Goal: Task Accomplishment & Management: Manage account settings

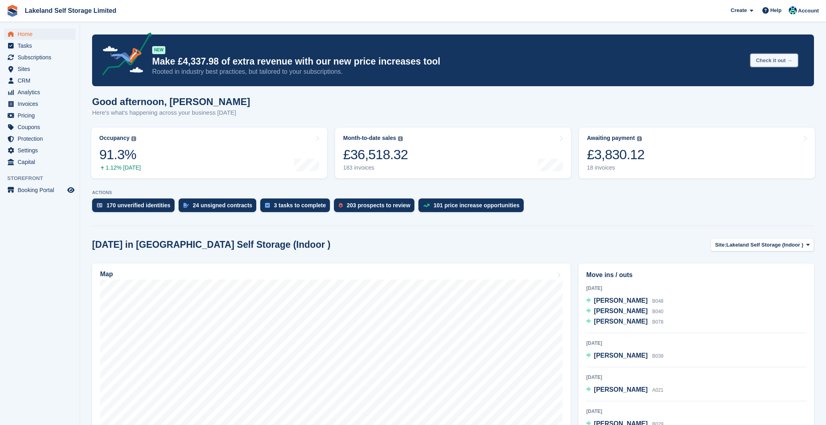
click at [762, 60] on button "Check it out →" at bounding box center [775, 60] width 48 height 13
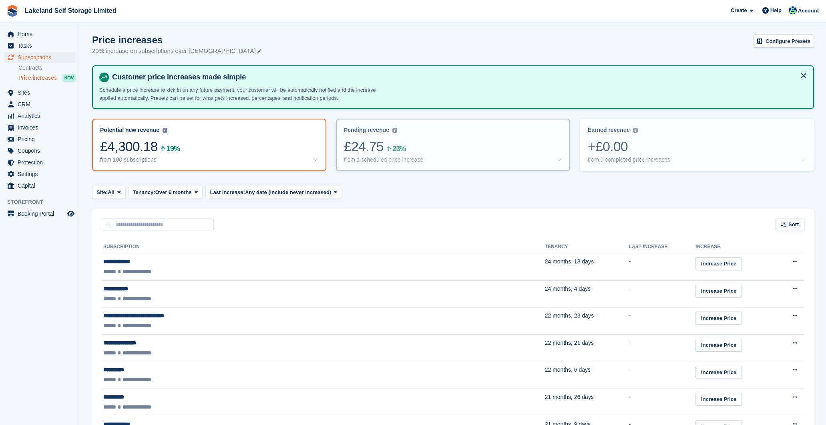
click at [428, 145] on div "£24.75 23%" at bounding box center [453, 146] width 218 height 16
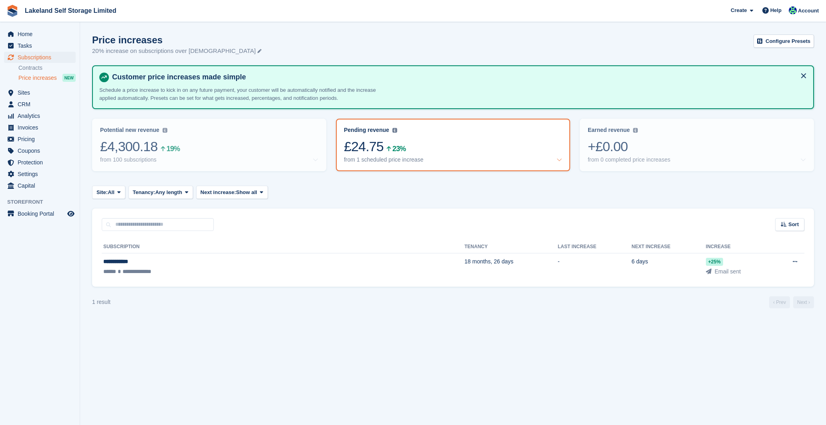
click at [325, 190] on div "Site: All All Lakeland Self Storage (Indoor ) Lakeland Self Storage (Outdoor dr…" at bounding box center [453, 191] width 722 height 13
click at [21, 36] on span "Home" at bounding box center [42, 33] width 48 height 11
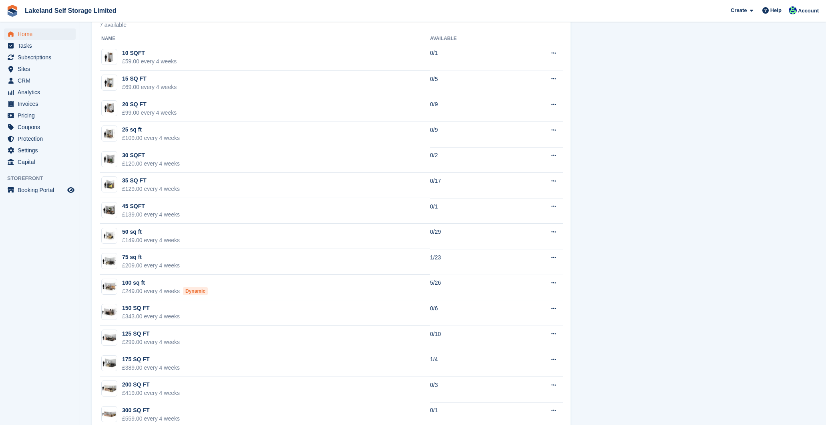
scroll to position [494, 0]
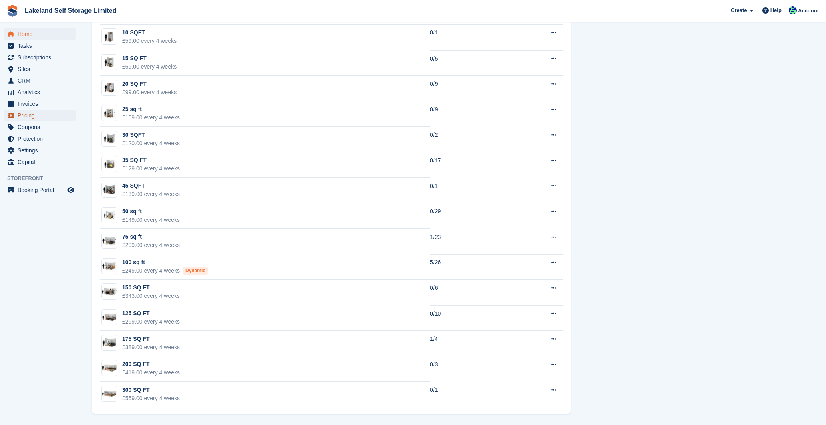
click at [53, 114] on span "Pricing" at bounding box center [42, 115] width 48 height 11
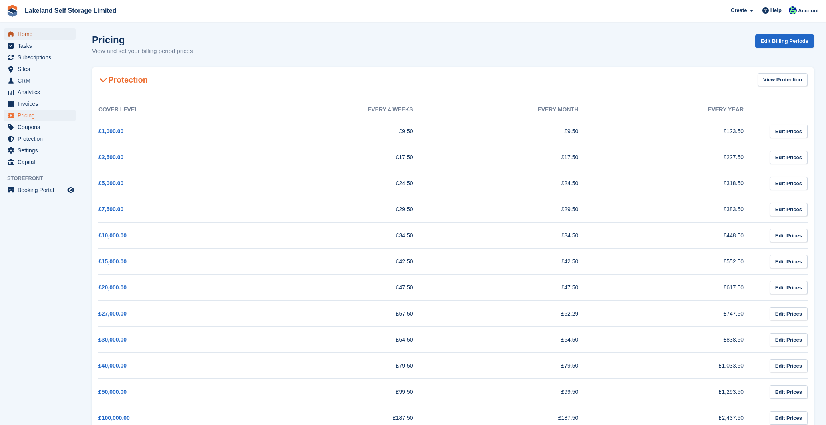
click at [37, 35] on span "Home" at bounding box center [42, 33] width 48 height 11
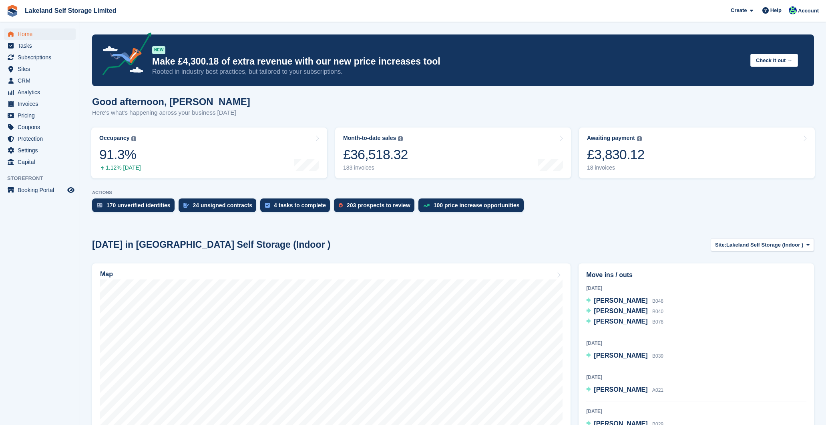
click at [334, 64] on p "Make £4,300.18 of extra revenue with our new price increases tool" at bounding box center [448, 62] width 592 height 12
click at [767, 58] on button "Check it out →" at bounding box center [775, 60] width 48 height 13
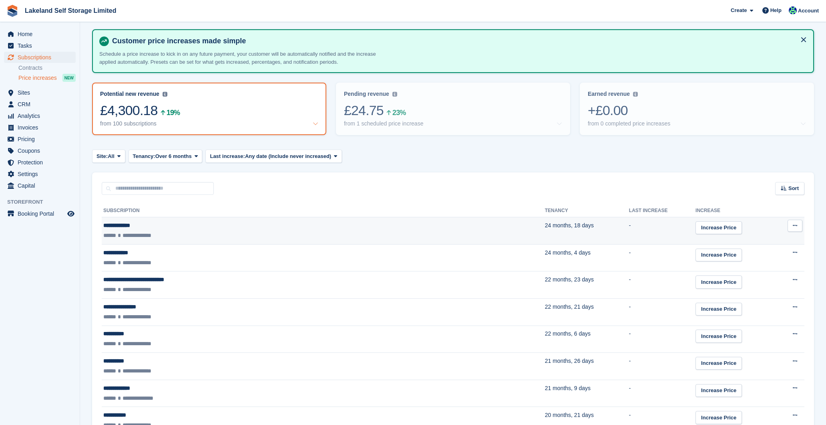
scroll to position [35, 0]
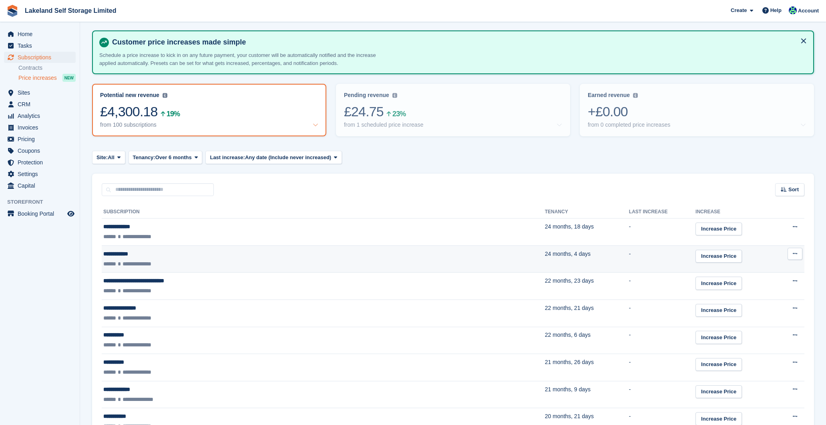
click at [788, 254] on button at bounding box center [795, 254] width 15 height 12
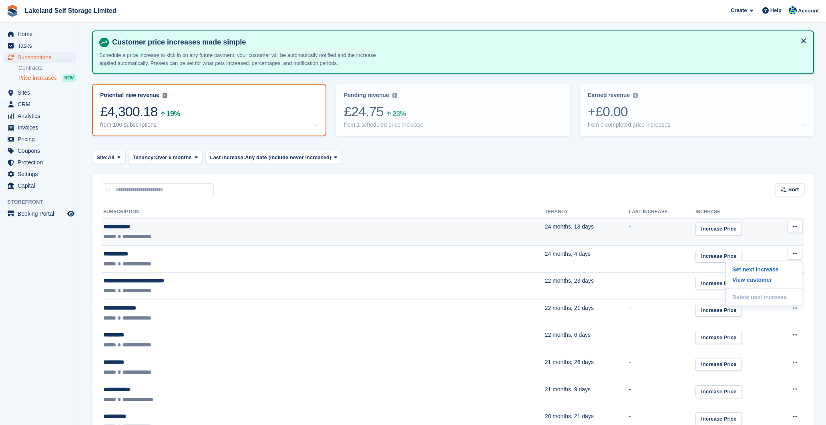
click at [738, 231] on div "Increase Price" at bounding box center [736, 228] width 80 height 13
click at [793, 228] on icon at bounding box center [795, 226] width 4 height 5
click at [777, 250] on p "View customer" at bounding box center [765, 253] width 70 height 10
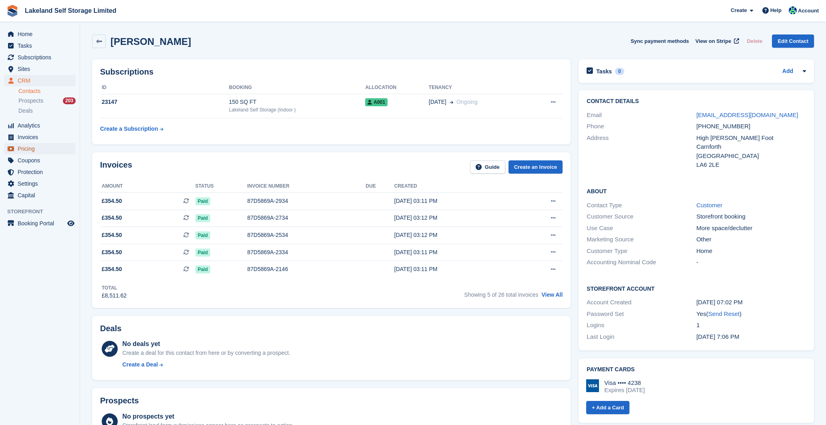
click at [40, 145] on span "Pricing" at bounding box center [42, 148] width 48 height 11
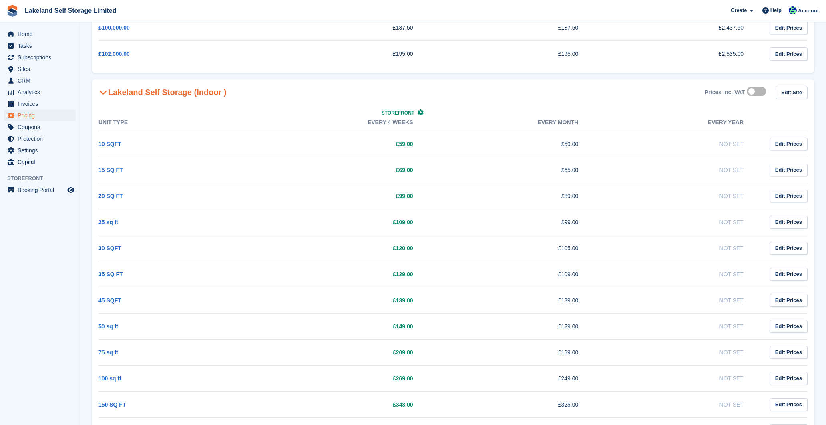
scroll to position [543, 0]
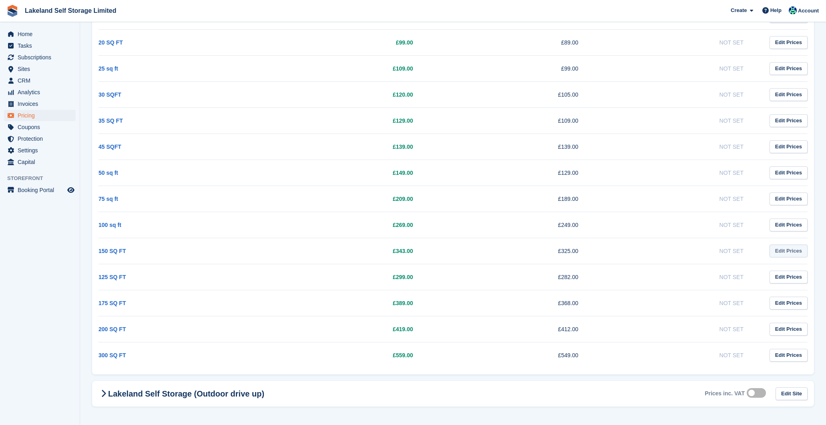
click at [787, 251] on link "Edit Prices" at bounding box center [789, 250] width 38 height 13
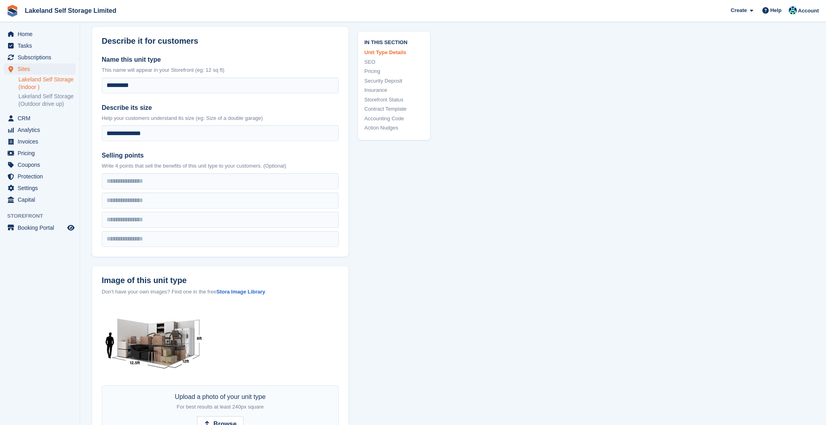
scroll to position [185, 0]
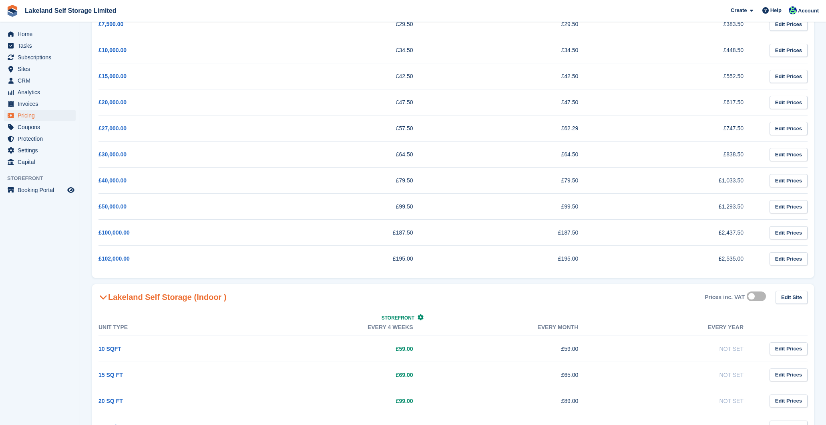
scroll to position [543, 0]
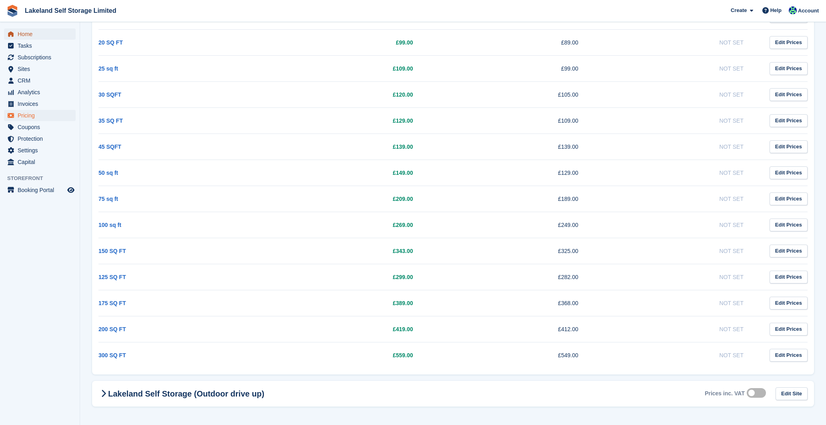
click at [30, 34] on span "Home" at bounding box center [42, 33] width 48 height 11
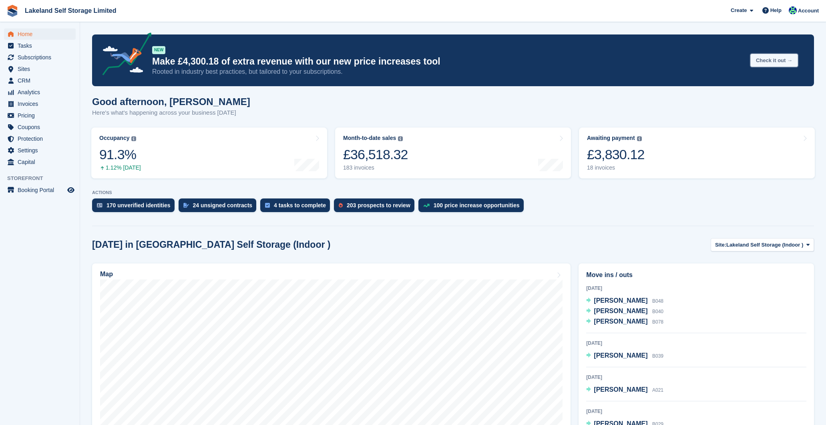
click at [770, 60] on button "Check it out →" at bounding box center [775, 60] width 48 height 13
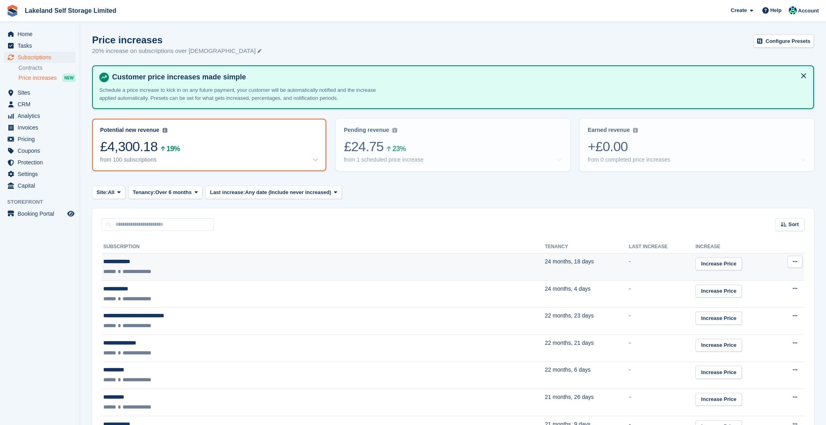
click at [792, 264] on button at bounding box center [795, 262] width 15 height 12
click at [772, 288] on p "View customer" at bounding box center [765, 287] width 70 height 10
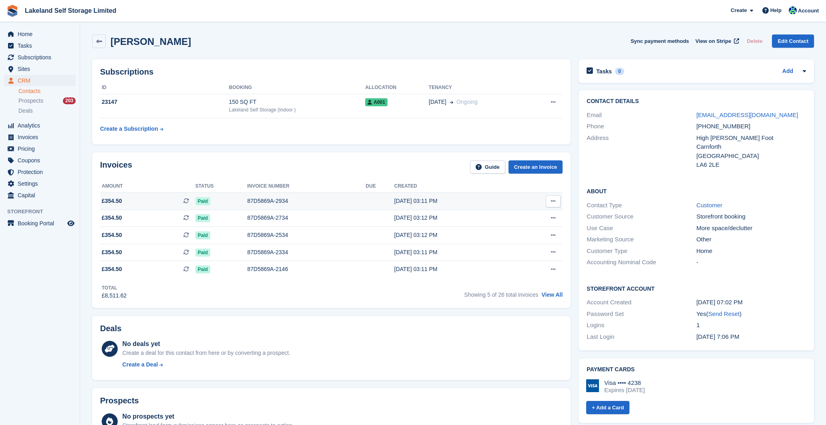
click at [321, 200] on div "87D5869A-2934" at bounding box center [306, 201] width 119 height 8
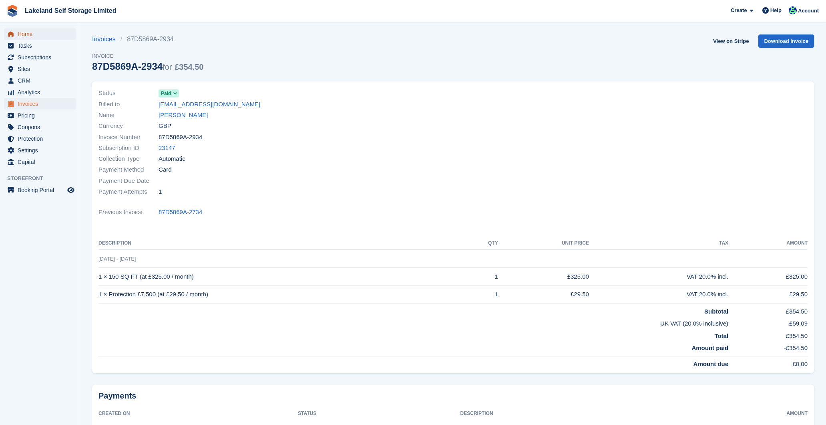
click at [32, 34] on span "Home" at bounding box center [42, 33] width 48 height 11
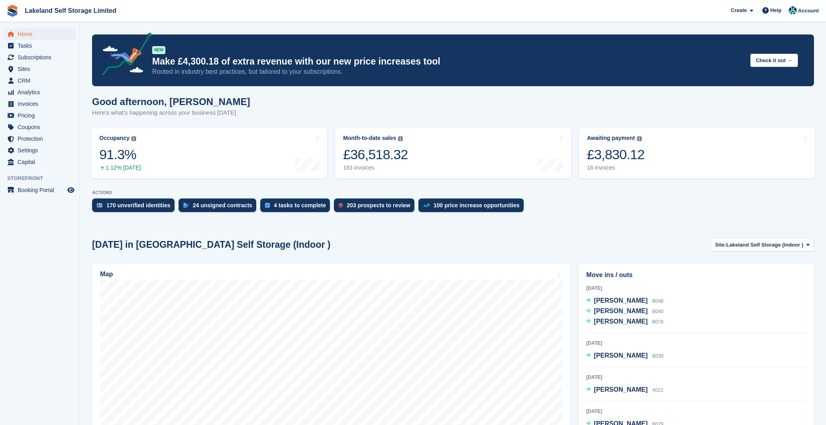
drag, startPoint x: 718, startPoint y: 64, endPoint x: 724, endPoint y: 64, distance: 5.6
click at [718, 64] on p "Make £4,300.18 of extra revenue with our new price increases tool" at bounding box center [448, 62] width 592 height 12
click at [760, 61] on button "Check it out →" at bounding box center [775, 60] width 48 height 13
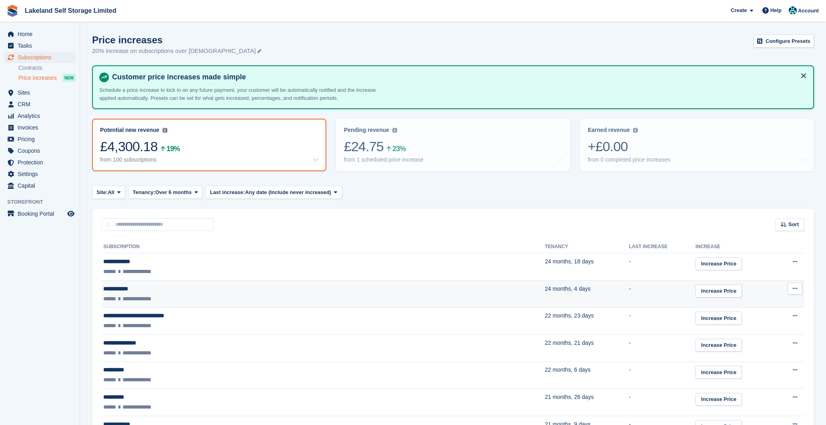
click at [793, 287] on icon at bounding box center [795, 288] width 4 height 5
click at [774, 312] on p "View customer" at bounding box center [765, 314] width 70 height 10
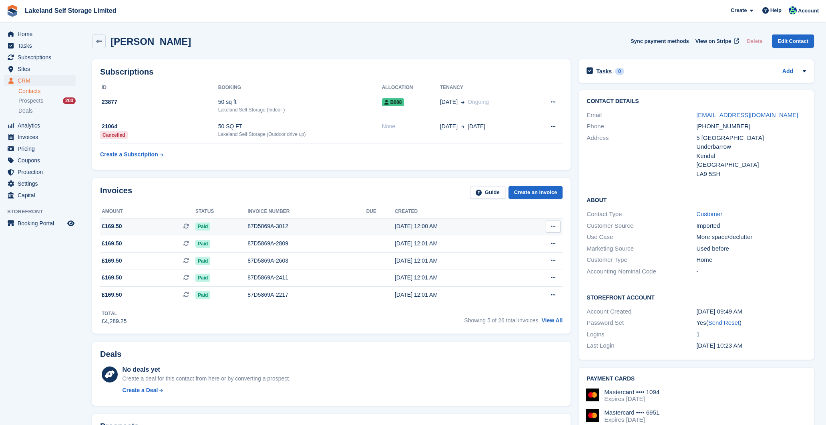
click at [433, 224] on div "25 Aug, 12:00 AM" at bounding box center [455, 226] width 121 height 8
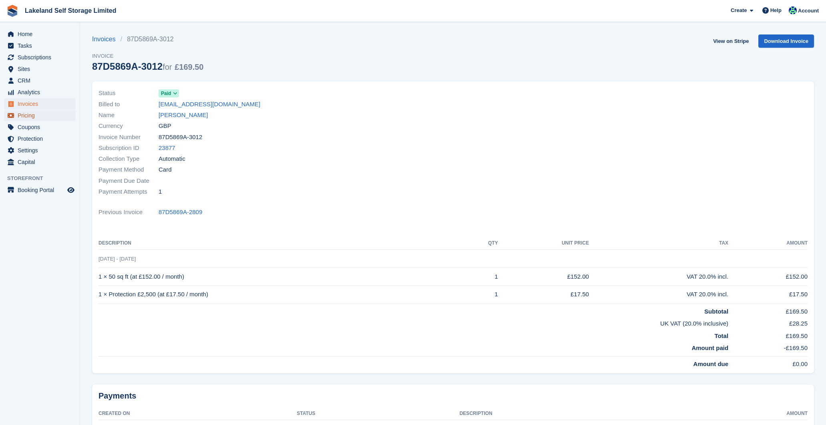
click at [49, 114] on span "Pricing" at bounding box center [42, 115] width 48 height 11
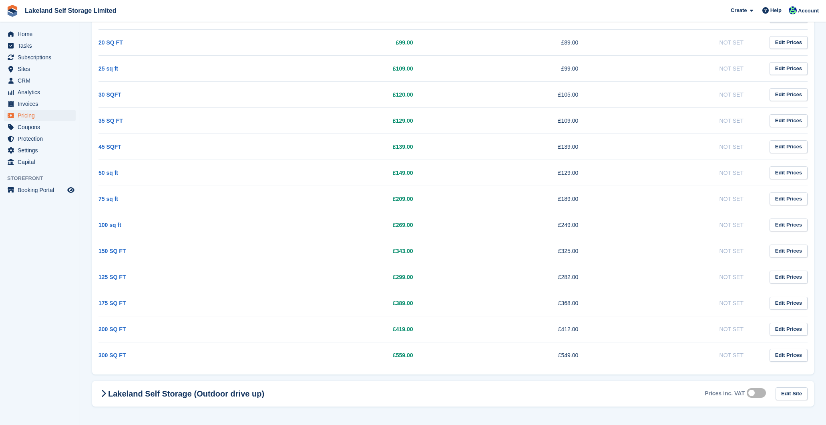
scroll to position [526, 0]
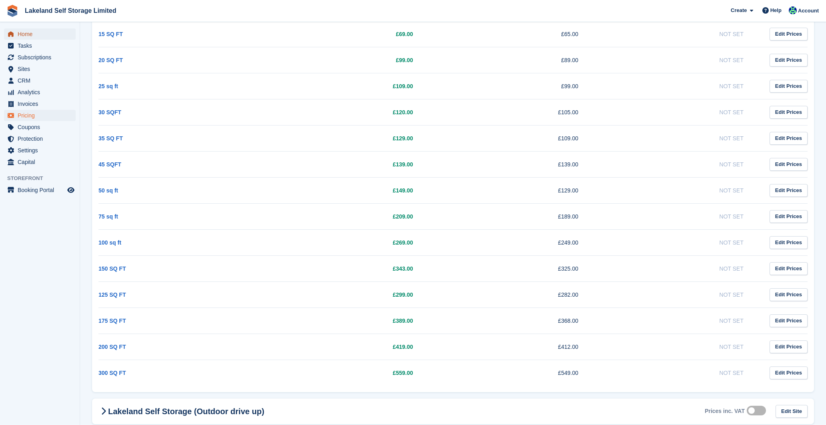
click at [46, 33] on span "Home" at bounding box center [42, 33] width 48 height 11
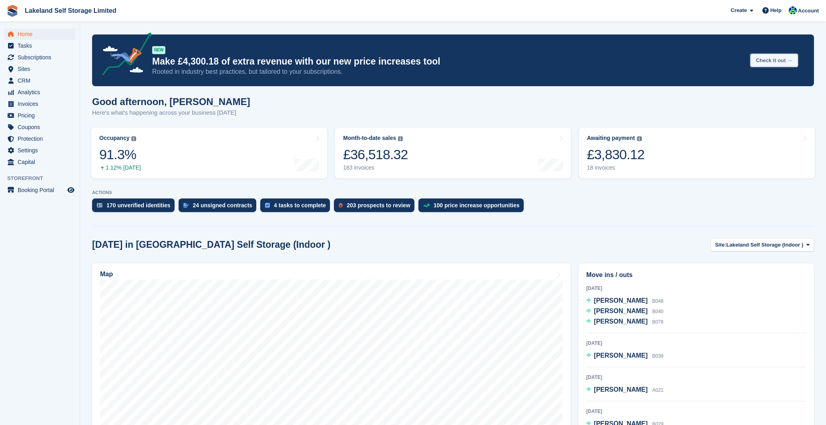
click at [764, 62] on button "Check it out →" at bounding box center [775, 60] width 48 height 13
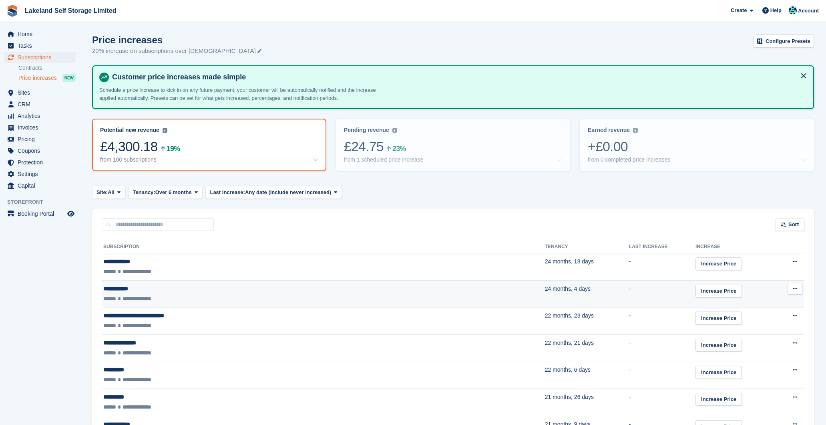
click at [794, 286] on icon at bounding box center [795, 288] width 4 height 5
click at [768, 314] on p "View customer" at bounding box center [765, 314] width 70 height 10
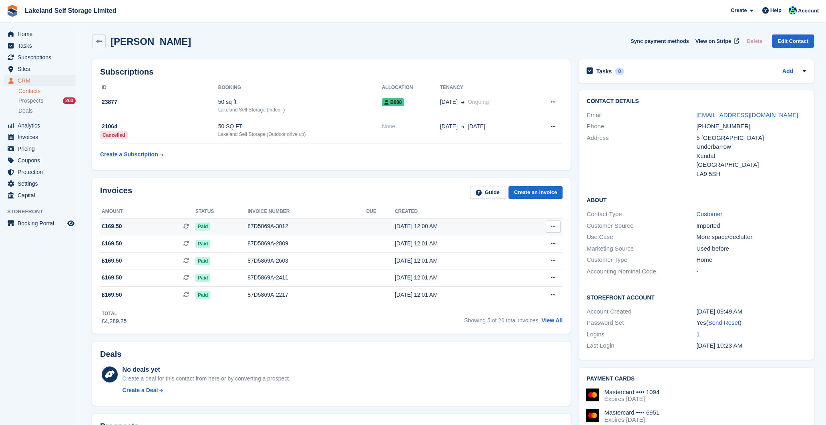
click at [367, 227] on td at bounding box center [381, 226] width 28 height 17
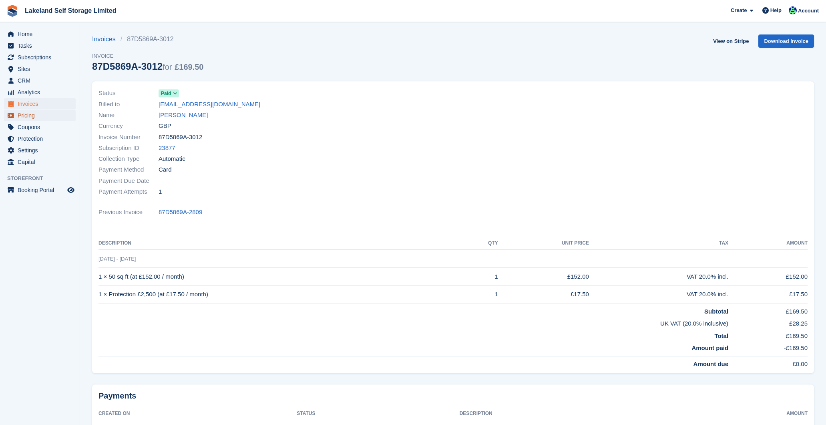
click at [42, 115] on span "Pricing" at bounding box center [42, 115] width 48 height 11
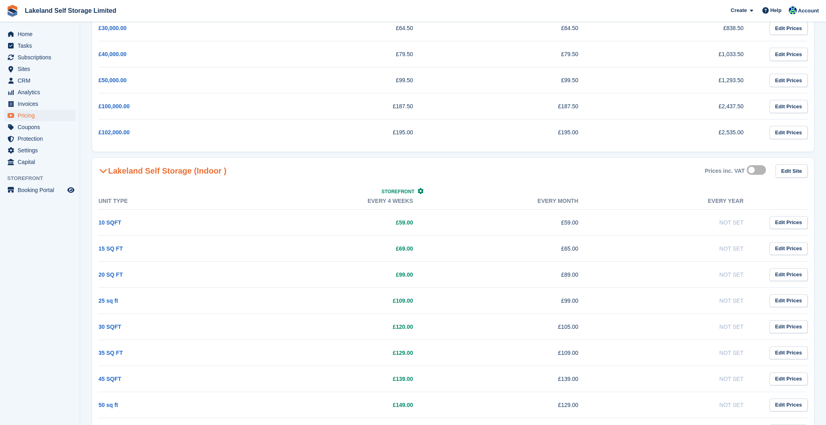
scroll to position [319, 0]
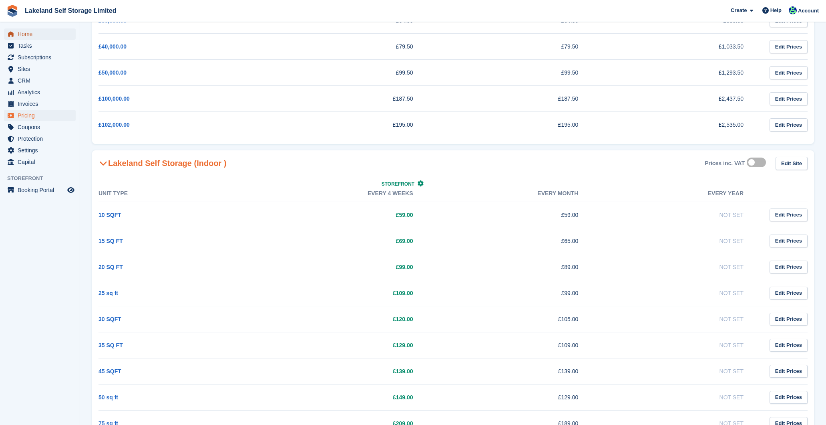
click at [30, 32] on span "Home" at bounding box center [42, 33] width 48 height 11
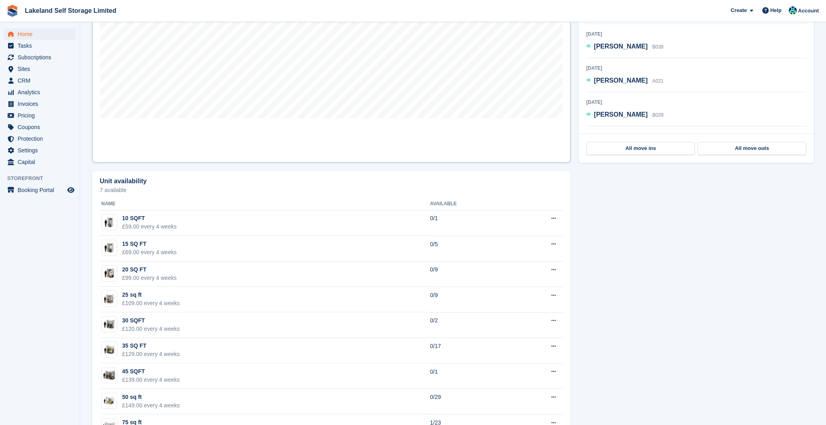
scroll to position [494, 0]
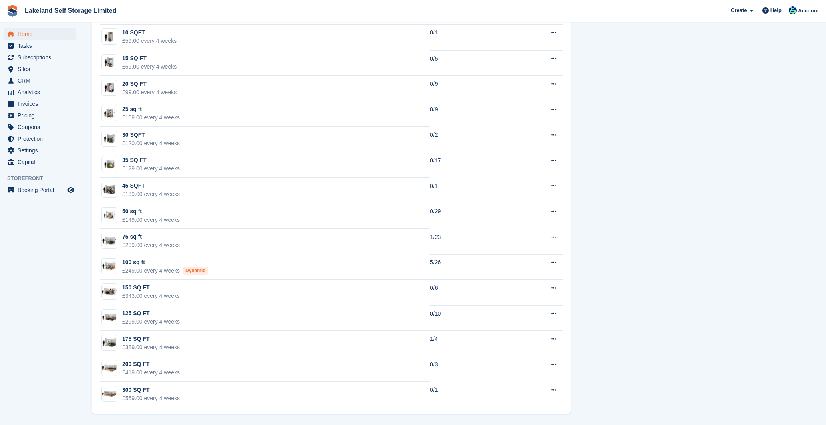
click at [73, 327] on aside "Home Tasks Subscriptions Subscriptions Subscriptions Contracts Price increases …" at bounding box center [40, 214] width 80 height 385
click at [35, 34] on span "Home" at bounding box center [42, 33] width 48 height 11
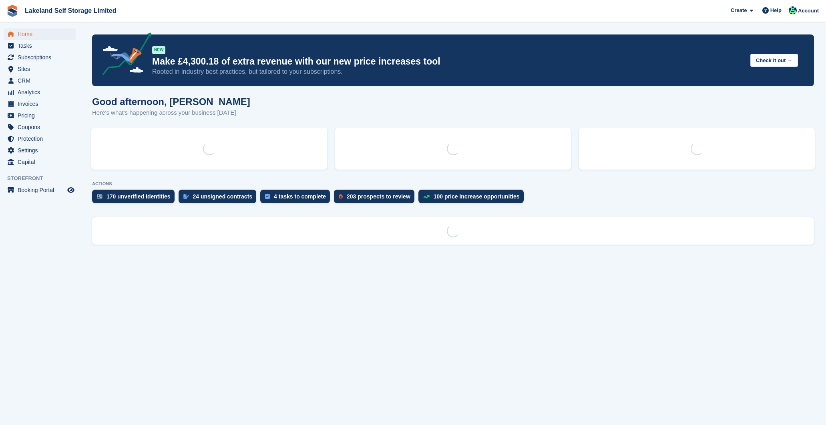
scroll to position [0, 0]
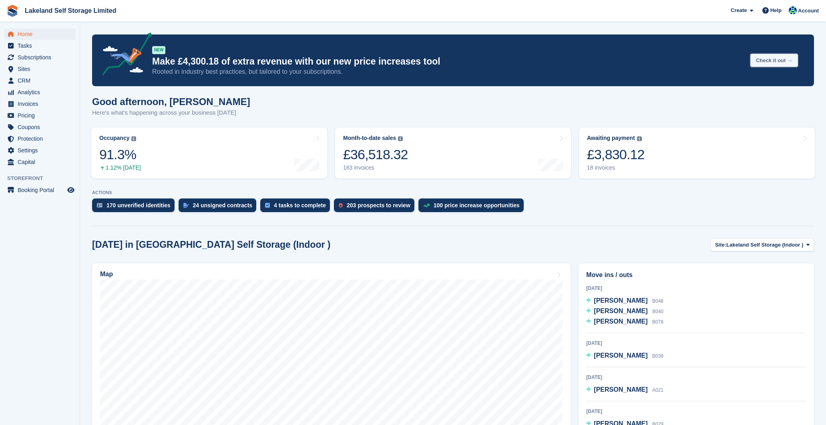
click at [770, 60] on button "Check it out →" at bounding box center [775, 60] width 48 height 13
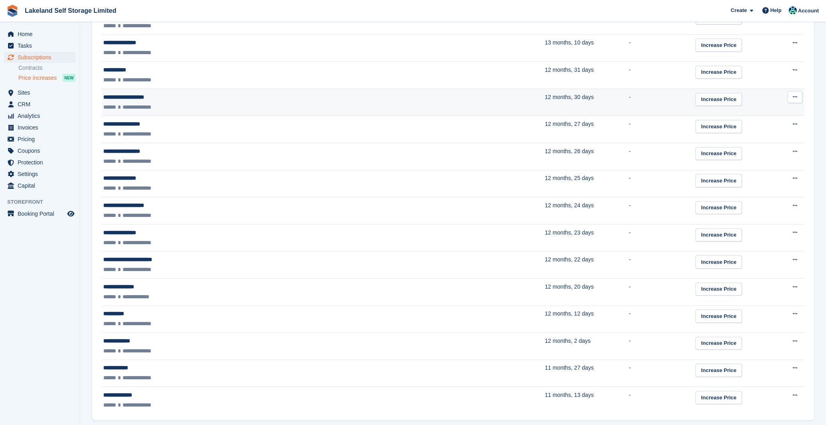
scroll to position [1222, 0]
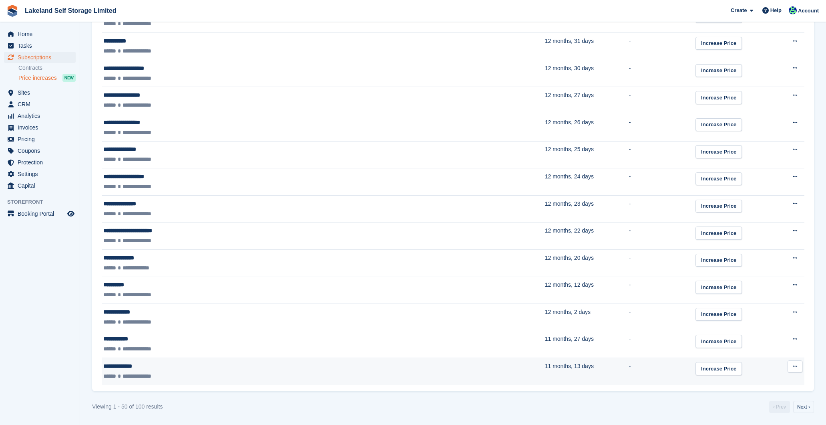
click at [629, 374] on td "-" at bounding box center [662, 371] width 67 height 27
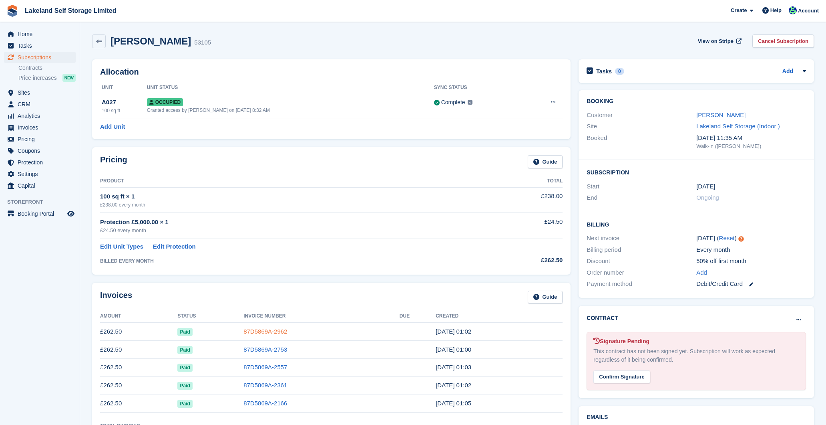
click at [284, 330] on link "87D5869A-2962" at bounding box center [266, 331] width 44 height 7
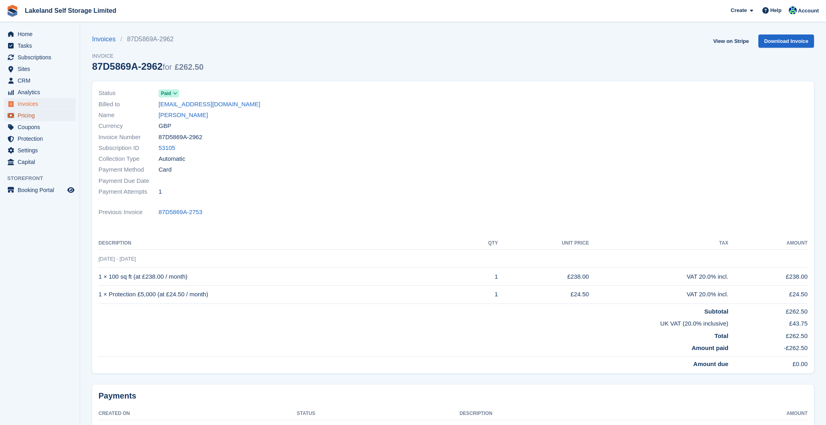
click at [23, 113] on span "Pricing" at bounding box center [42, 115] width 48 height 11
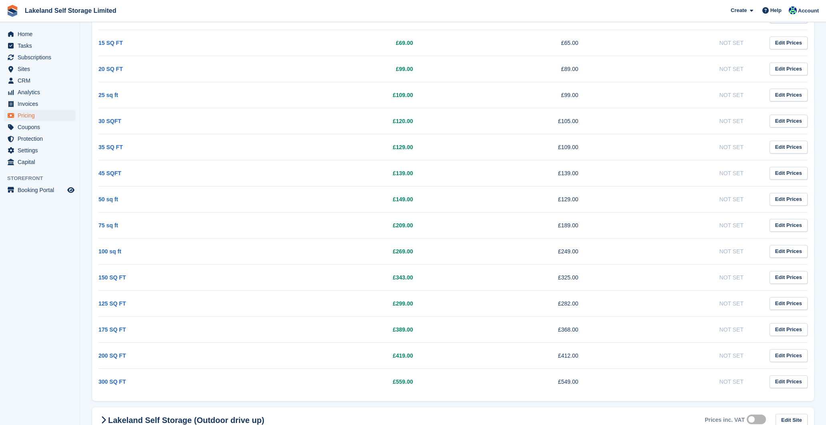
scroll to position [543, 0]
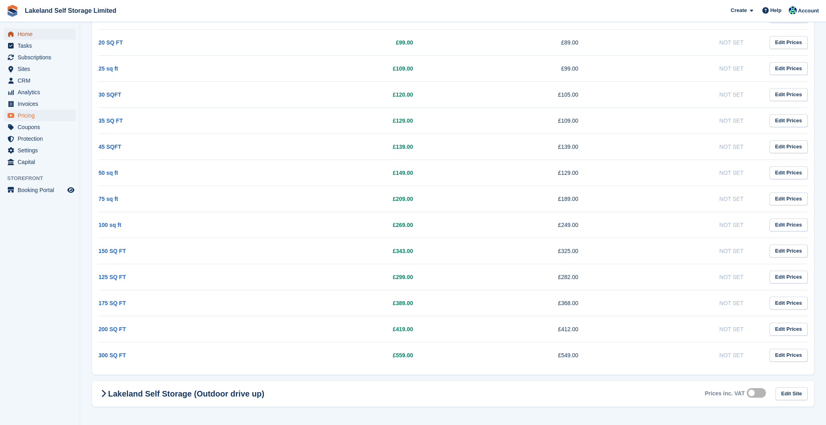
click at [19, 34] on span "Home" at bounding box center [42, 33] width 48 height 11
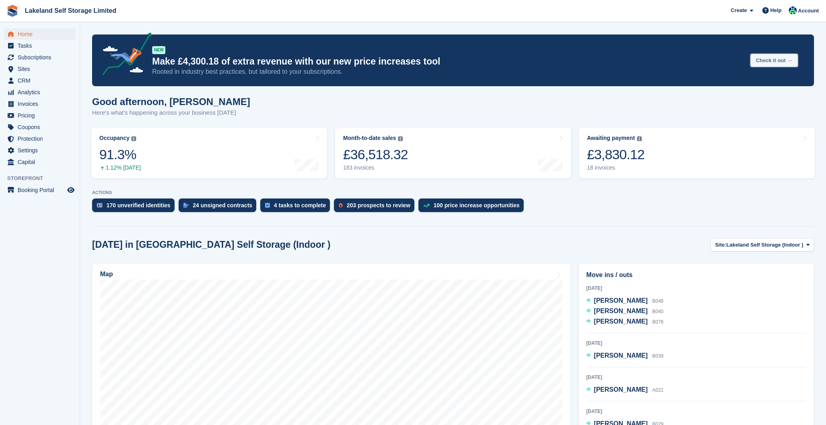
click at [776, 61] on button "Check it out →" at bounding box center [775, 60] width 48 height 13
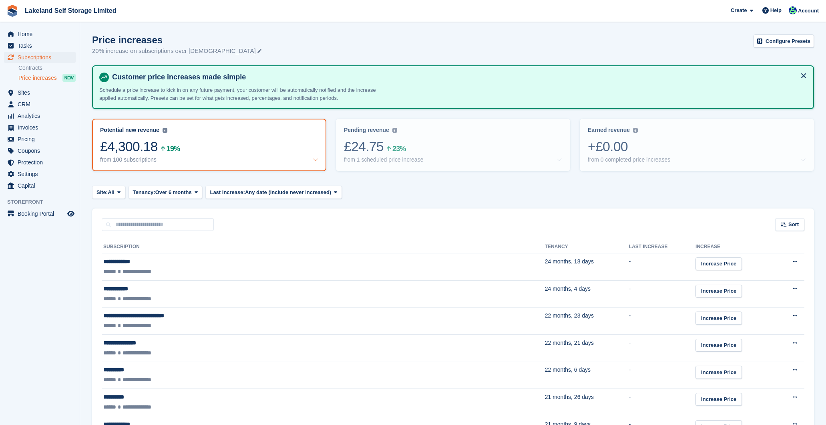
click at [182, 145] on div "£4,300.18 19%" at bounding box center [209, 146] width 218 height 16
click at [337, 194] on icon at bounding box center [335, 191] width 3 height 5
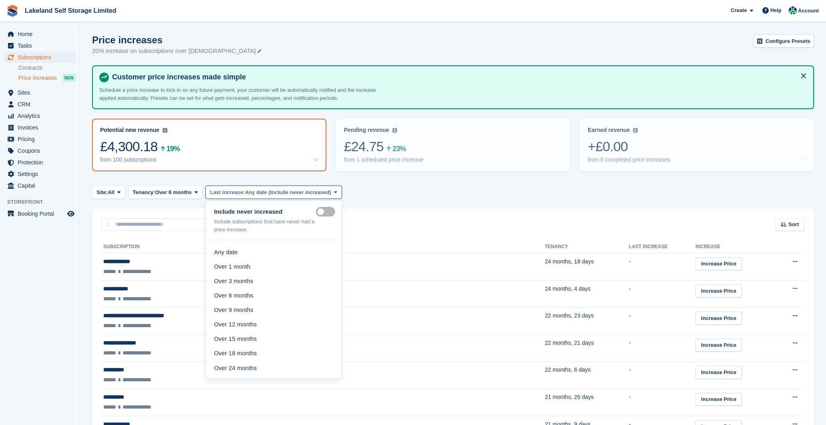
click at [337, 194] on icon at bounding box center [335, 191] width 3 height 5
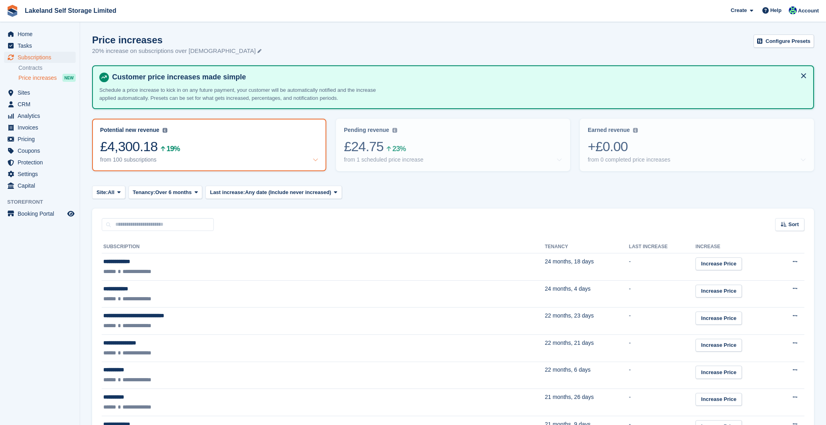
click at [396, 191] on div "Site: All All Lakeland Self Storage (Indoor ) Lakeland Self Storage (Outdoor dr…" at bounding box center [453, 191] width 722 height 13
click at [786, 41] on link "Configure Presets" at bounding box center [784, 40] width 60 height 13
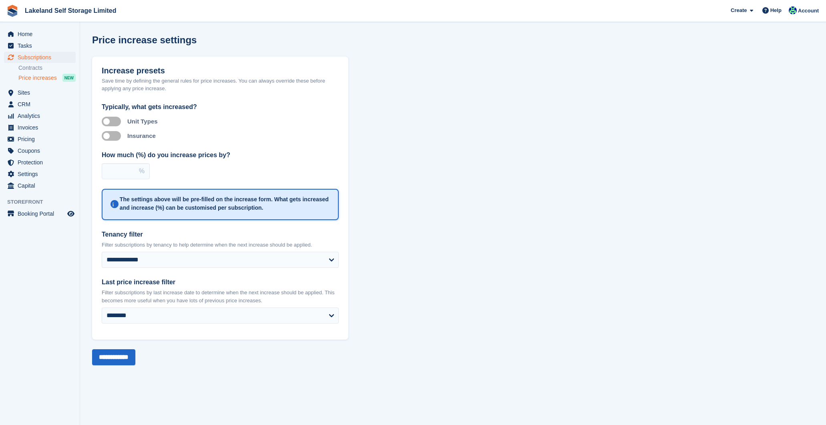
click at [641, 157] on div "Increase presets Save time by defining the general rules for price increases. Y…" at bounding box center [453, 210] width 722 height 308
click at [300, 260] on select "**********" at bounding box center [220, 260] width 237 height 16
click at [32, 31] on span "Home" at bounding box center [42, 33] width 48 height 11
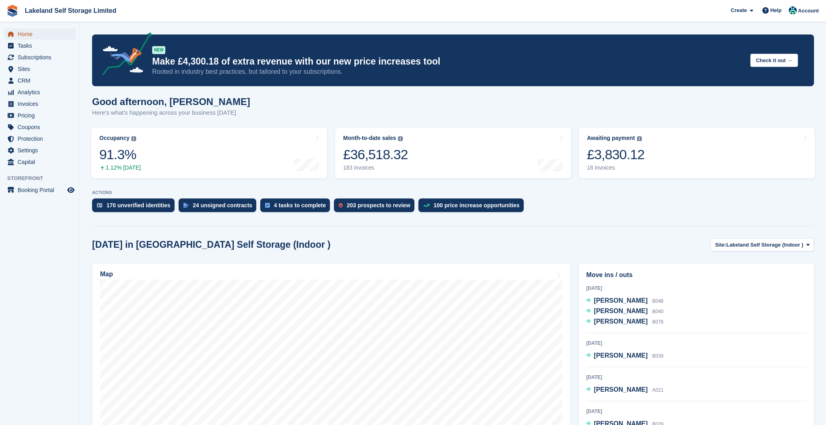
drag, startPoint x: 0, startPoint y: 0, endPoint x: 32, endPoint y: 31, distance: 44.5
click at [32, 31] on span "Home" at bounding box center [42, 33] width 48 height 11
